Goal: Find specific page/section: Find specific page/section

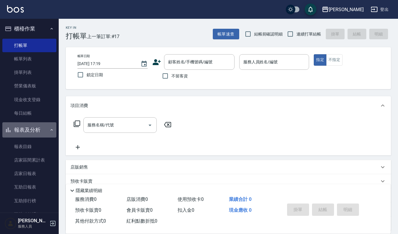
click at [36, 130] on button "報表及分析" at bounding box center [29, 129] width 54 height 15
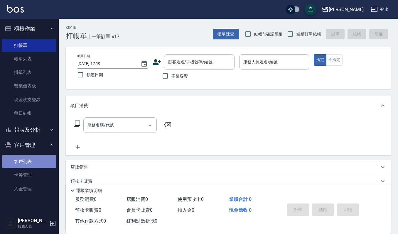
click at [31, 161] on link "客戶列表" at bounding box center [29, 161] width 54 height 13
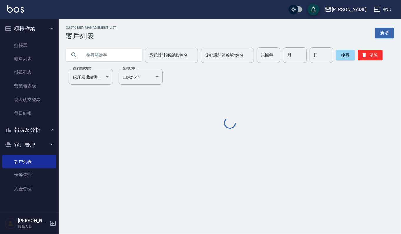
click at [86, 54] on input "text" at bounding box center [109, 55] width 55 height 16
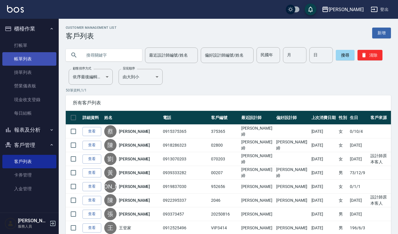
click at [46, 59] on link "帳單列表" at bounding box center [29, 58] width 54 height 13
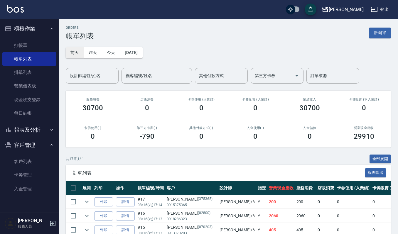
click at [75, 53] on button "前天" at bounding box center [75, 52] width 18 height 11
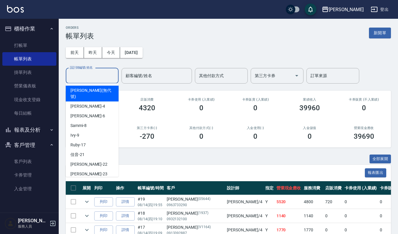
click at [81, 77] on input "設計師編號/姓名" at bounding box center [92, 76] width 48 height 10
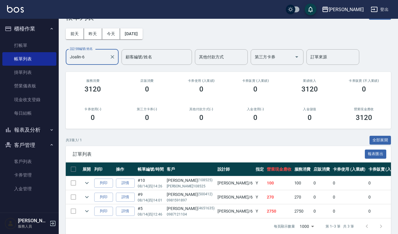
scroll to position [28, 0]
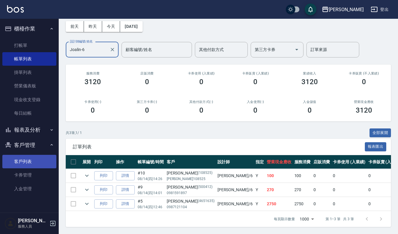
type input "Joalin-6"
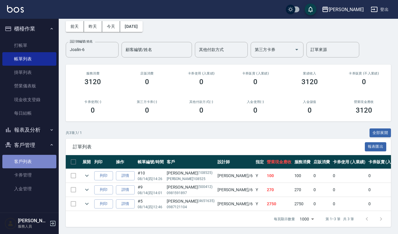
click at [31, 160] on link "客戶列表" at bounding box center [29, 161] width 54 height 13
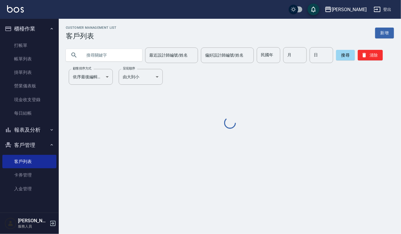
click at [102, 58] on input "text" at bounding box center [109, 55] width 55 height 16
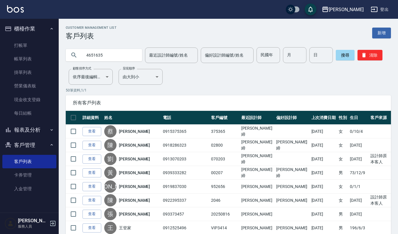
type input "4651635"
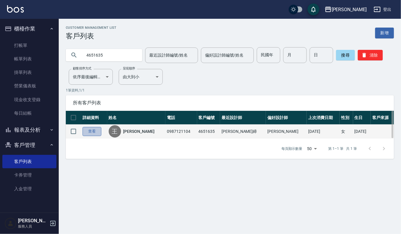
click at [88, 131] on link "查看" at bounding box center [91, 131] width 19 height 9
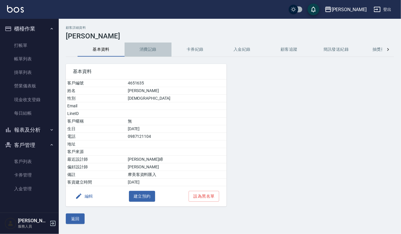
click at [154, 43] on button "消費記錄" at bounding box center [147, 50] width 47 height 14
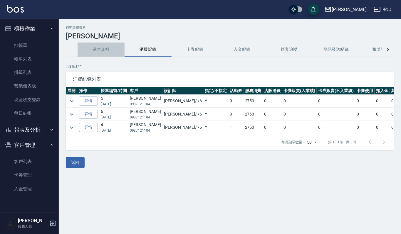
click at [102, 52] on button "基本資料" at bounding box center [100, 50] width 47 height 14
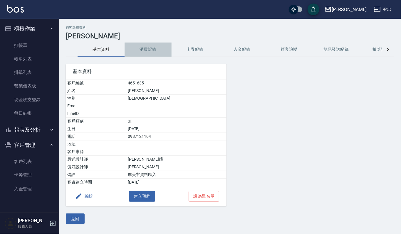
click at [151, 48] on button "消費記錄" at bounding box center [147, 50] width 47 height 14
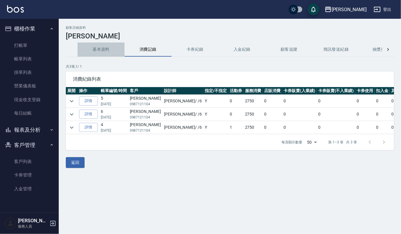
click at [98, 50] on button "基本資料" at bounding box center [100, 50] width 47 height 14
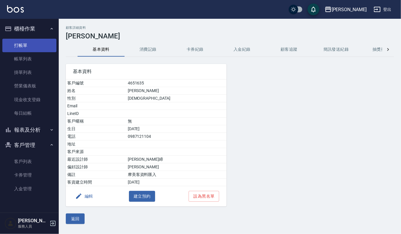
click at [33, 41] on link "打帳單" at bounding box center [29, 45] width 54 height 13
